Goal: Information Seeking & Learning: Learn about a topic

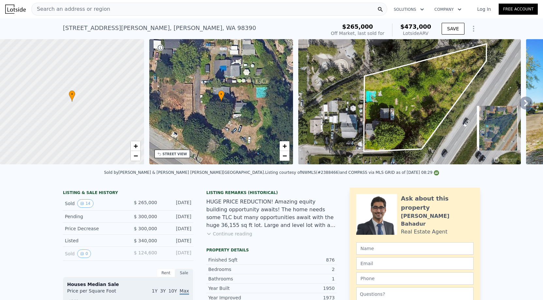
scroll to position [179, 0]
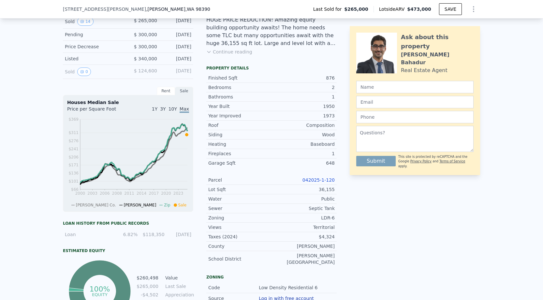
click at [325, 180] on link "042025-1-120" at bounding box center [318, 179] width 32 height 5
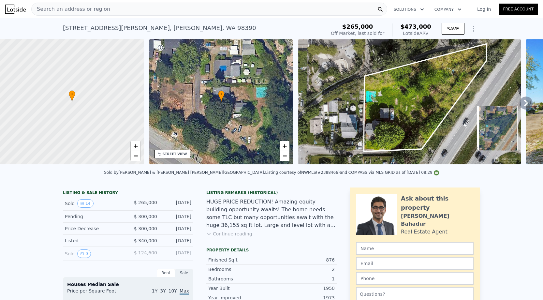
scroll to position [0, 0]
click at [221, 233] on button "Continue reading" at bounding box center [229, 233] width 46 height 7
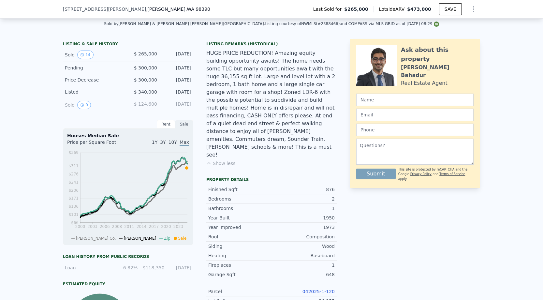
scroll to position [222, 0]
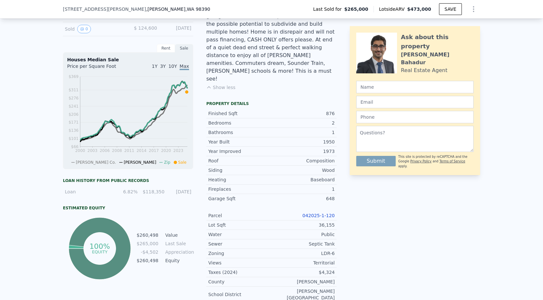
click at [309, 213] on link "042025-1-120" at bounding box center [318, 215] width 32 height 5
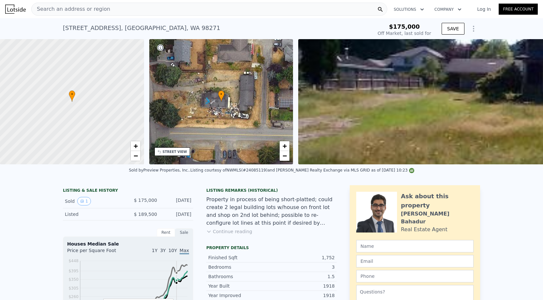
click at [92, 6] on span "Search an address or region" at bounding box center [71, 9] width 78 height 8
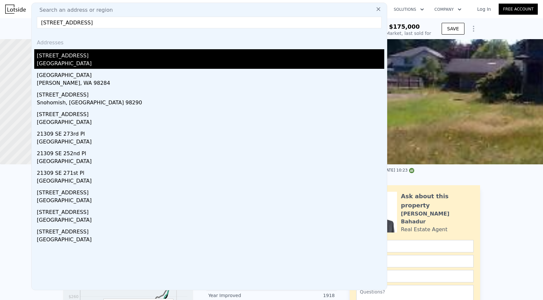
type input "21309 127th Pl SE"
click at [91, 56] on div "21309 127th Pl SE" at bounding box center [210, 54] width 347 height 10
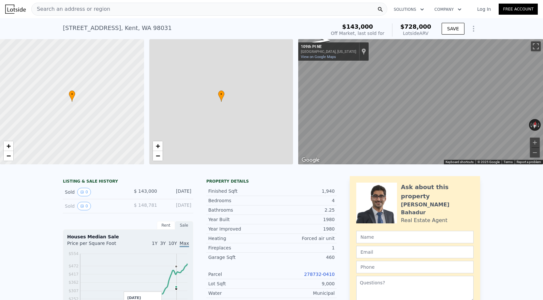
type input "$ 728,000"
type input "5"
type input "3"
type input "4"
type input "2"
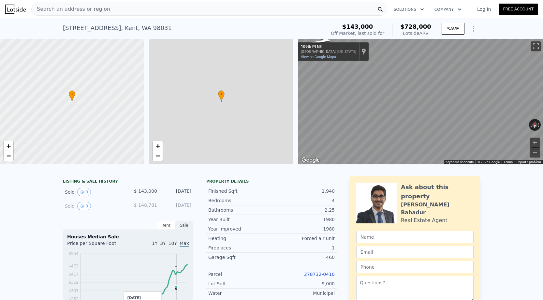
type input "1430"
type input "2170"
type input "6902"
type input "10200"
type input "$ 519,768"
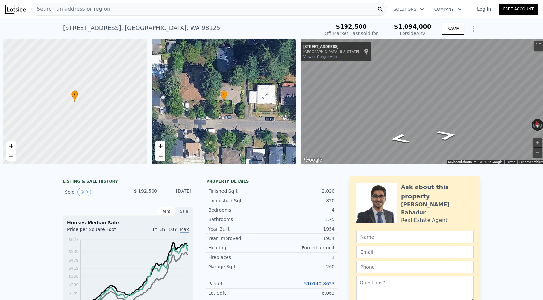
scroll to position [0, 620]
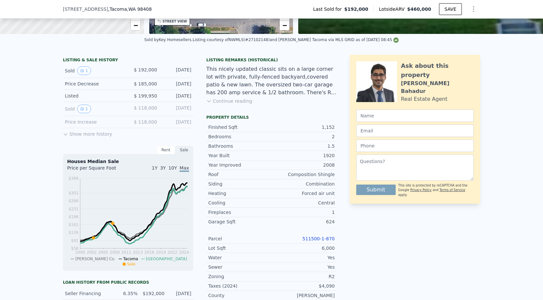
scroll to position [180, 0]
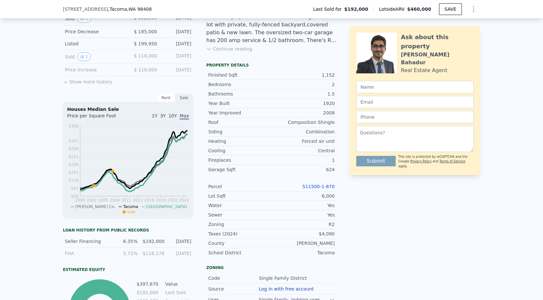
click at [312, 188] on link "511500-1-870" at bounding box center [318, 186] width 32 height 5
